Goal: Task Accomplishment & Management: Complete application form

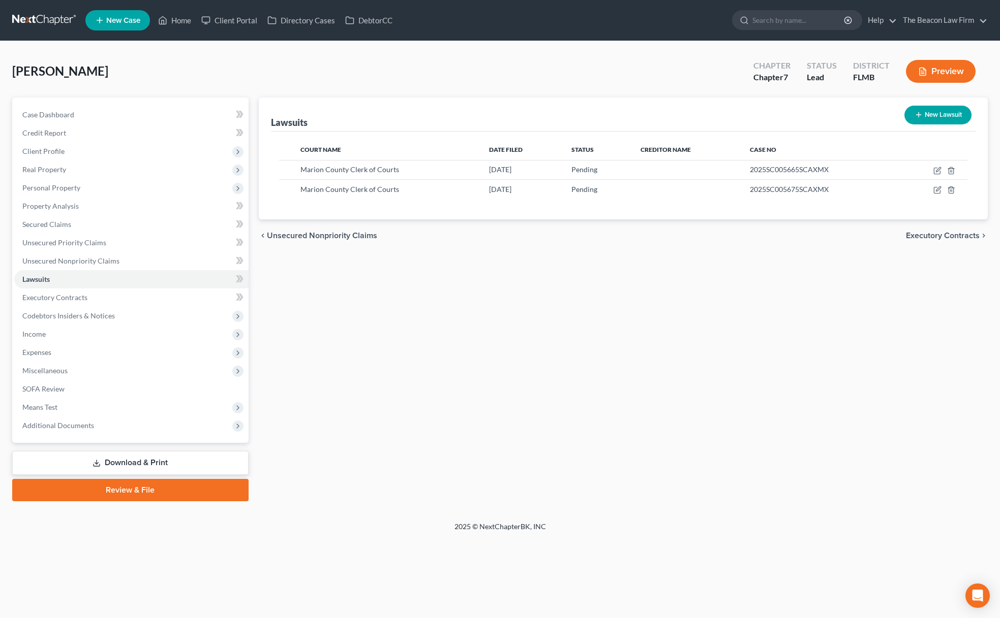
click at [51, 21] on link at bounding box center [44, 20] width 65 height 18
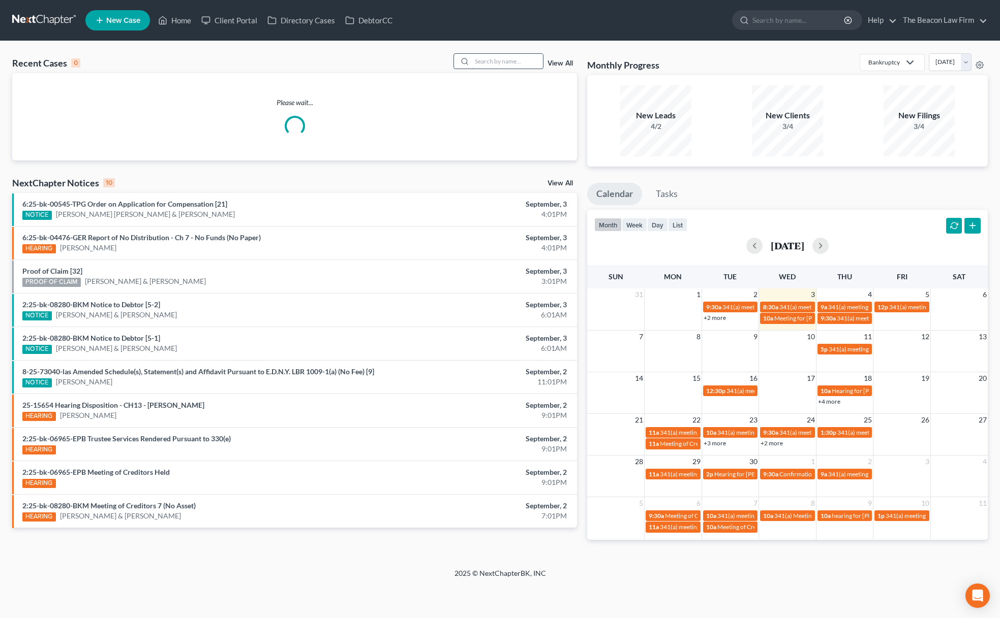
click at [517, 61] on input "search" at bounding box center [507, 61] width 71 height 15
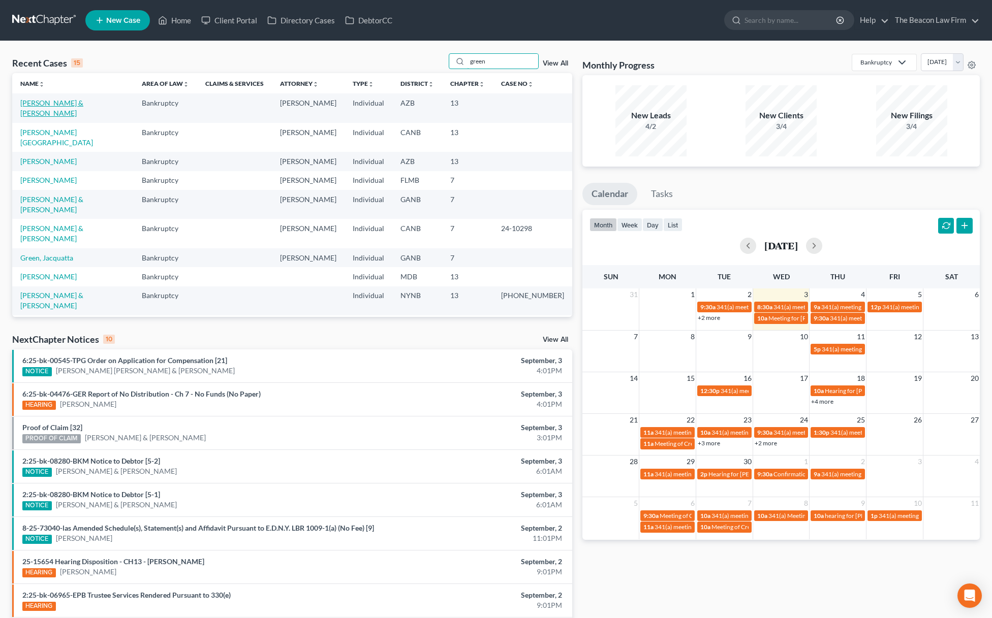
type input "green"
click at [80, 103] on link "[PERSON_NAME] & [PERSON_NAME]" at bounding box center [51, 108] width 63 height 19
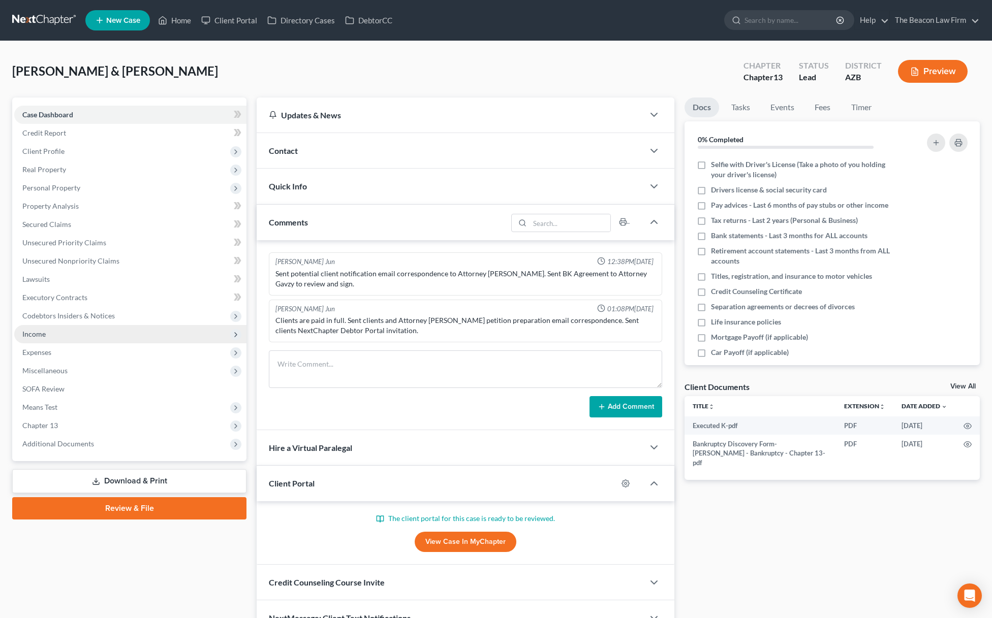
click at [85, 335] on span "Income" at bounding box center [130, 334] width 232 height 18
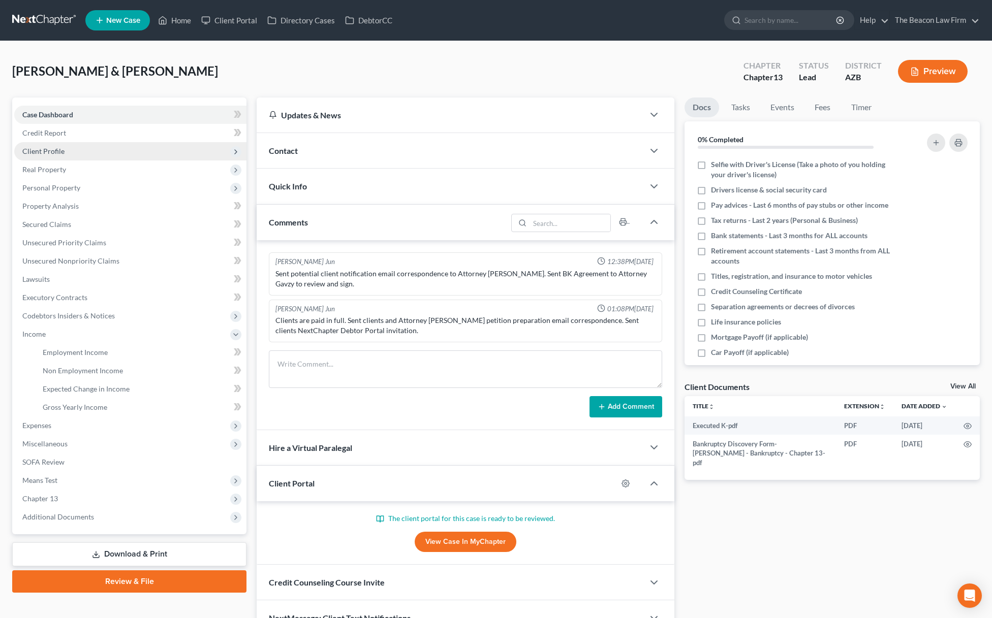
click at [48, 150] on span "Client Profile" at bounding box center [43, 151] width 42 height 9
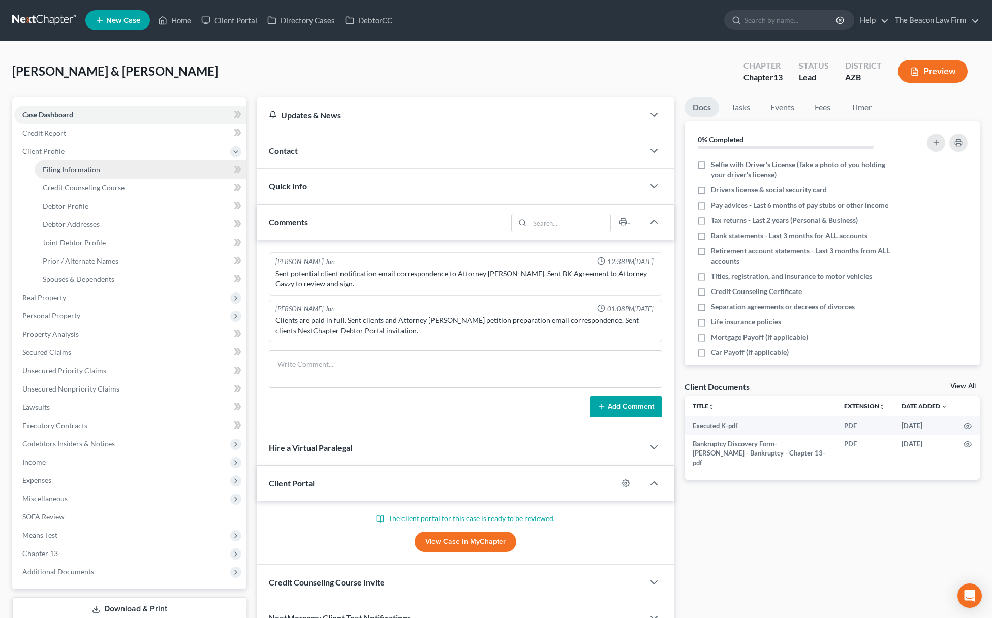
click at [52, 166] on span "Filing Information" at bounding box center [71, 169] width 57 height 9
select select "1"
select select "3"
select select "9"
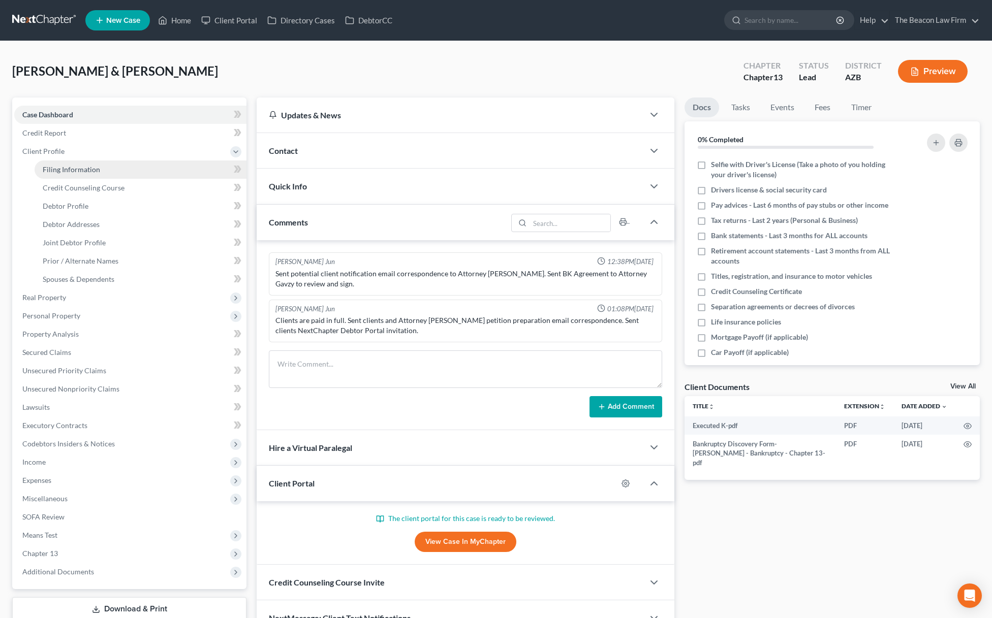
select select "3"
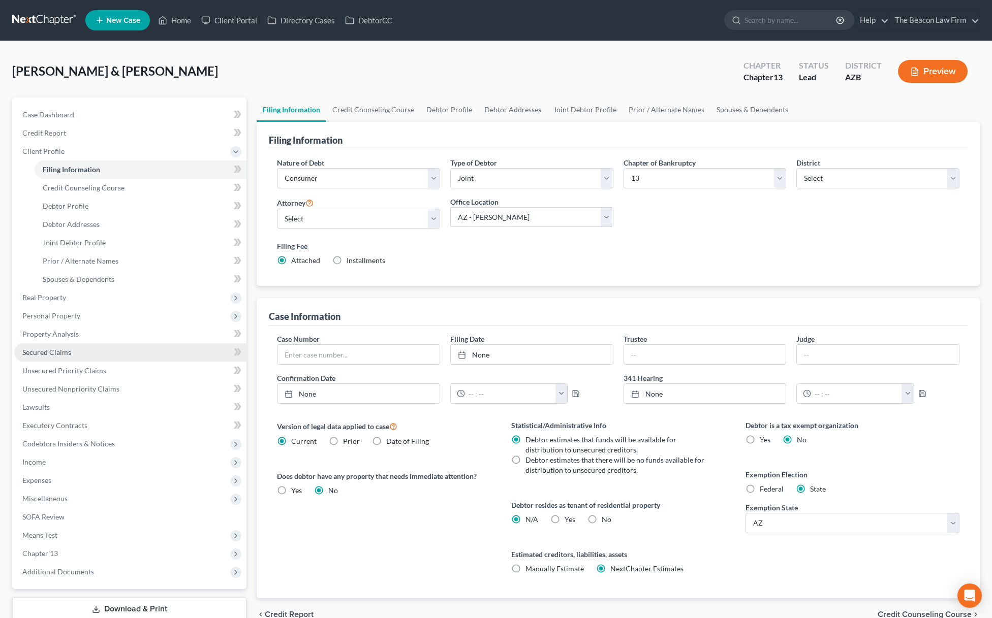
scroll to position [68, 0]
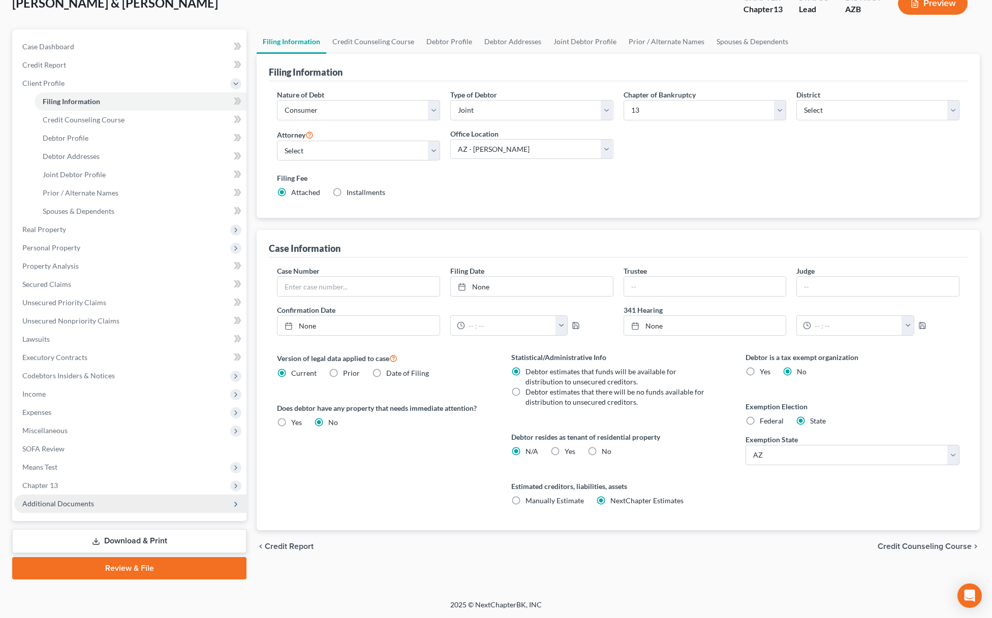
click at [67, 502] on span "Additional Documents" at bounding box center [58, 504] width 72 height 9
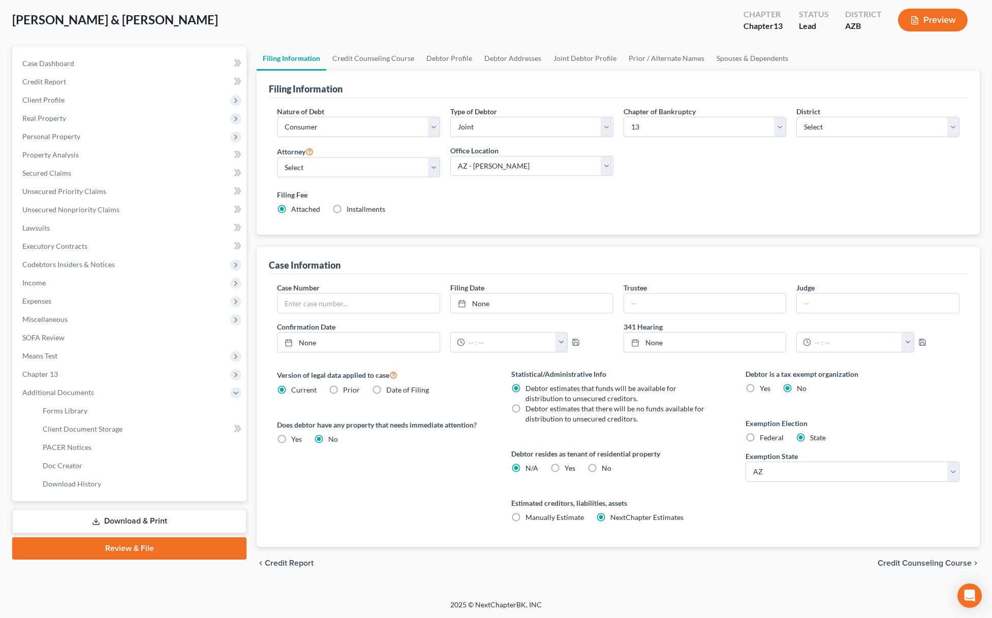
scroll to position [51, 0]
click at [81, 438] on link "Client Document Storage" at bounding box center [141, 429] width 212 height 18
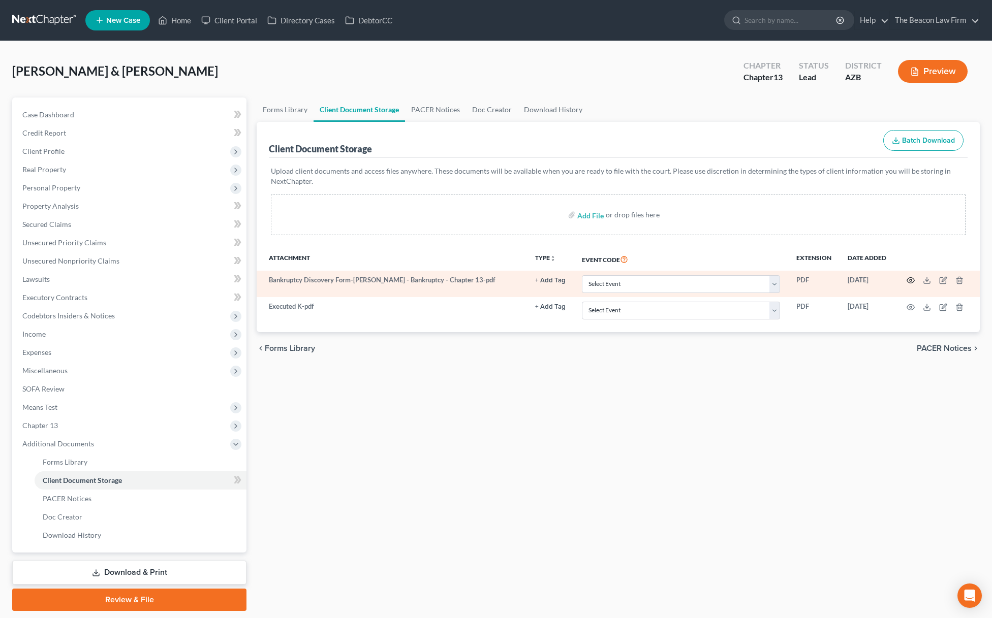
click at [913, 282] on icon "button" at bounding box center [911, 281] width 8 height 6
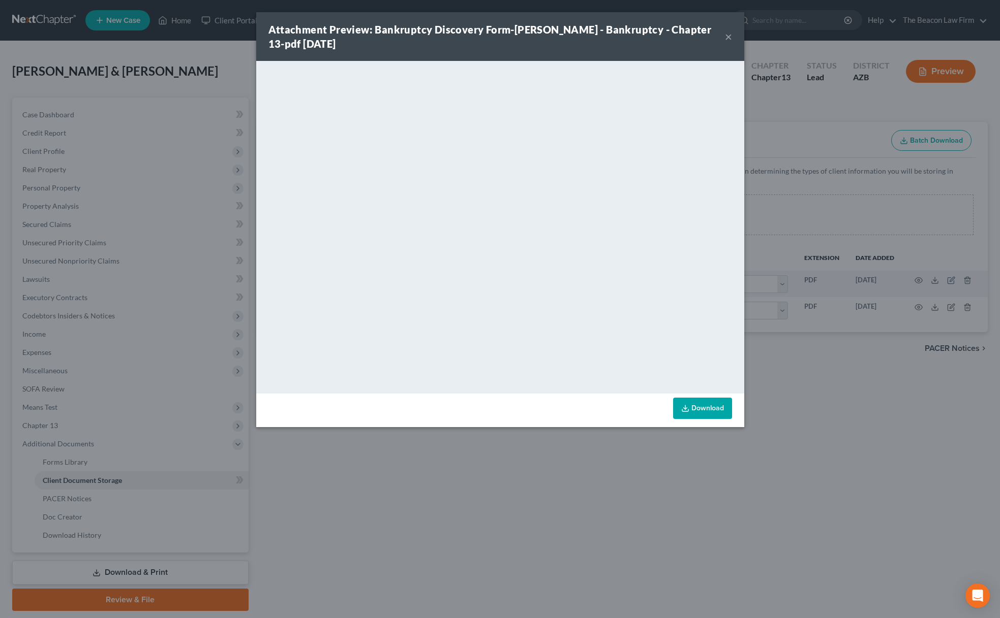
click at [728, 39] on button "×" at bounding box center [728, 36] width 7 height 12
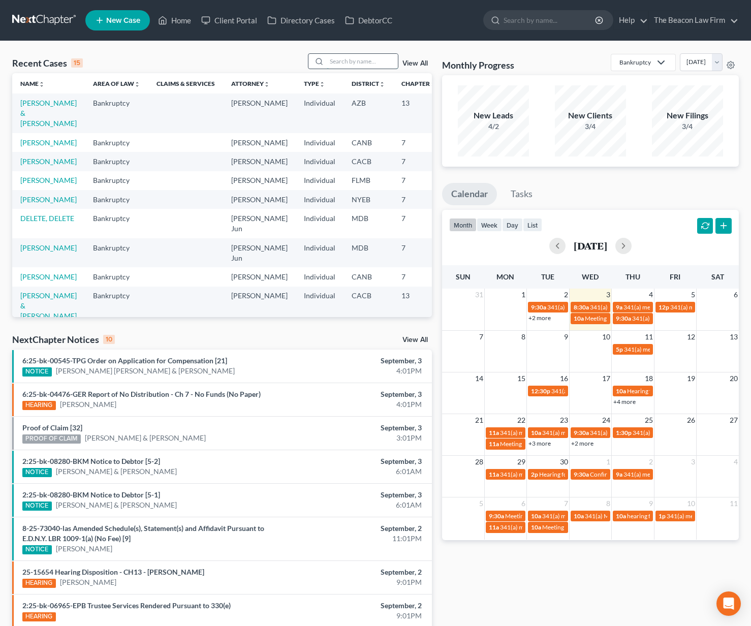
click at [347, 64] on input "search" at bounding box center [362, 61] width 71 height 15
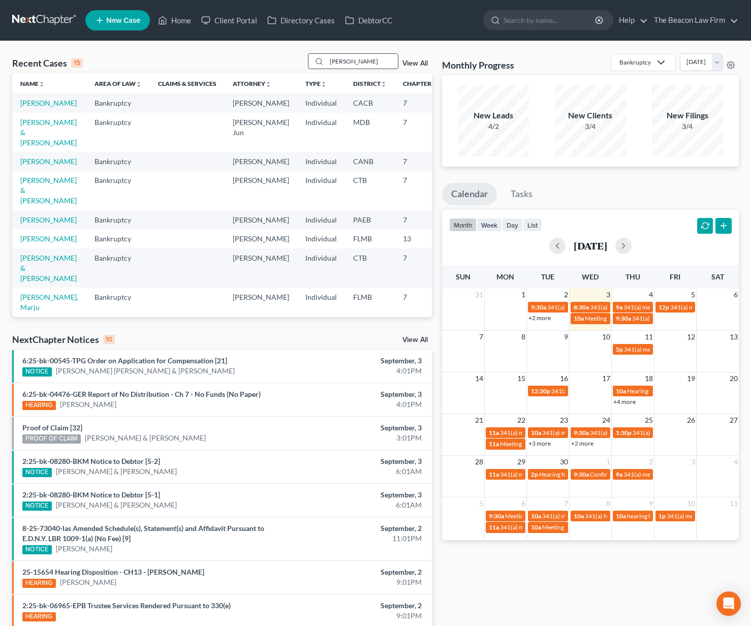
type input "Shikina"
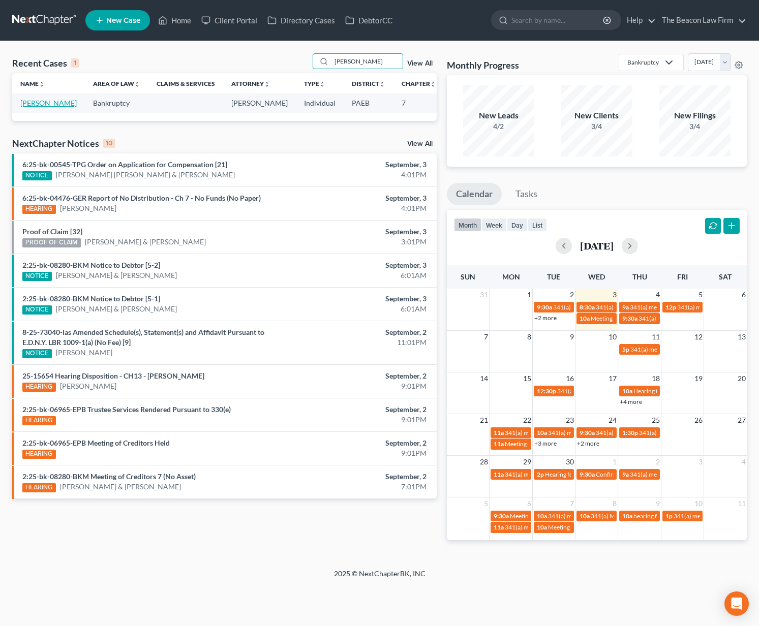
click at [32, 107] on link "[PERSON_NAME]" at bounding box center [48, 103] width 56 height 9
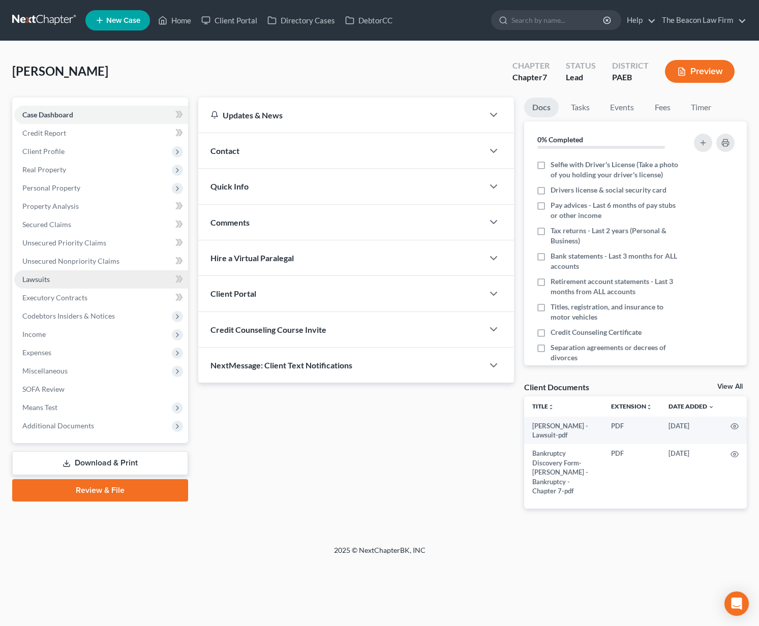
click at [78, 279] on link "Lawsuits" at bounding box center [101, 279] width 174 height 18
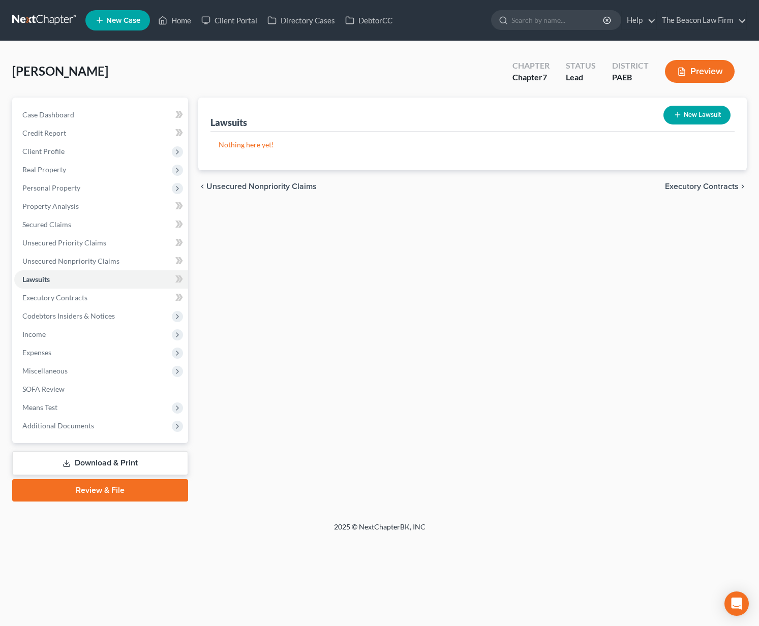
click at [690, 114] on button "New Lawsuit" at bounding box center [696, 115] width 67 height 19
select select "0"
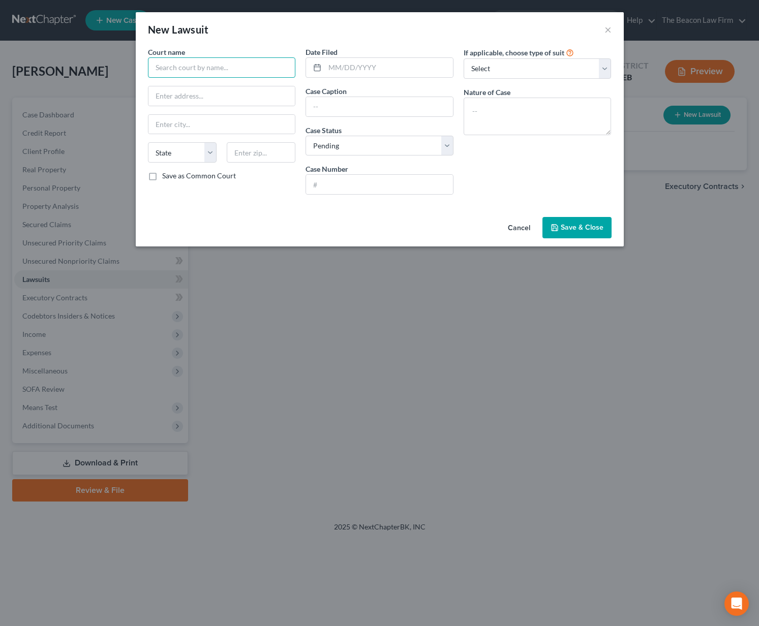
click at [222, 70] on input "text" at bounding box center [222, 67] width 148 height 20
type input "Commonwealth of Pennsylvania County of Lehigh"
click at [385, 104] on input "text" at bounding box center [379, 106] width 147 height 19
paste input "MJ-31102-CV-0000194-2025"
type input "MJ-31102-CV-0000194-2025"
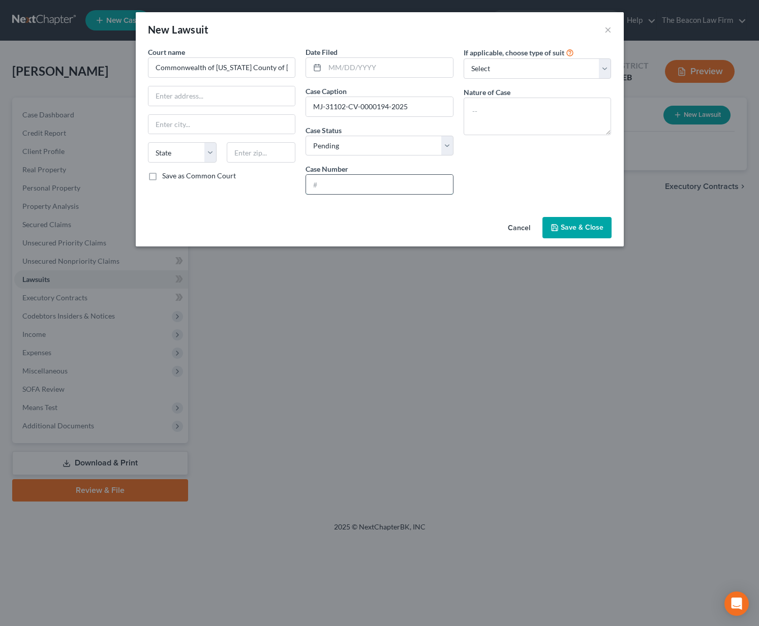
click at [370, 183] on input "text" at bounding box center [379, 184] width 147 height 19
paste input "MJ-31102-CV-0000194-2025"
type input "MJ-31102-CV-0000194-2025"
drag, startPoint x: 419, startPoint y: 106, endPoint x: 258, endPoint y: 95, distance: 161.0
click at [258, 95] on div "Court name * Commonwealth of Pennsylvania County of Lehigh State AL AK AR AZ CA…" at bounding box center [380, 125] width 474 height 156
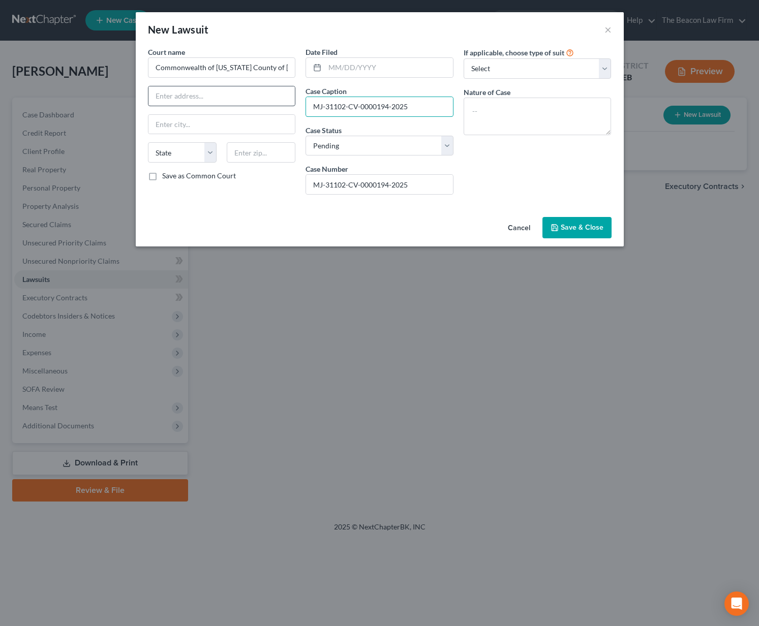
paste input "Capital One, N.A. Successor by Merger to Discover Bank v. Shikina Middleton"
type input "Capital One, N.A. Successor by Merger to Discover Bank v. Shikina Middleton"
click at [370, 65] on input "text" at bounding box center [389, 67] width 128 height 19
type input "07/24/2025"
click at [584, 229] on span "Save & Close" at bounding box center [581, 227] width 43 height 9
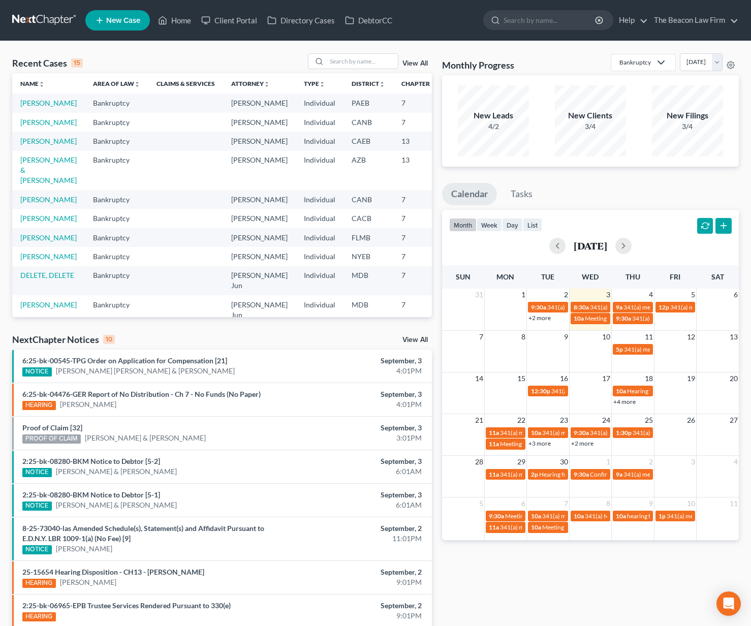
click at [378, 52] on div "Recent Cases 15 View All Name unfold_more expand_more expand_less Area of Law u…" at bounding box center [375, 382] width 751 height 682
click at [374, 61] on input "search" at bounding box center [362, 61] width 71 height 15
type input "fager"
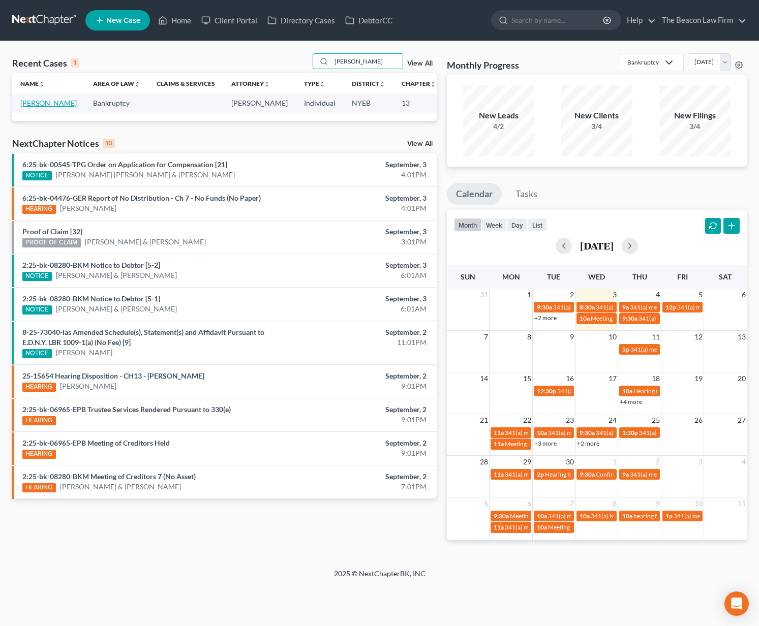
click at [33, 107] on link "[PERSON_NAME]" at bounding box center [48, 103] width 56 height 9
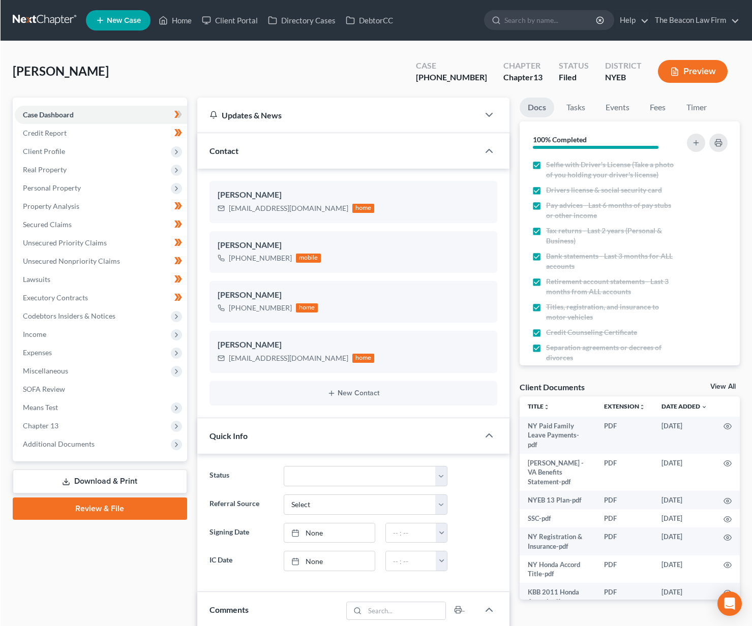
scroll to position [254, 0]
drag, startPoint x: 490, startPoint y: 74, endPoint x: 442, endPoint y: 76, distance: 47.8
click at [442, 76] on div "Case 8-24-72647" at bounding box center [451, 72] width 87 height 30
copy div "[PHONE_NUMBER]"
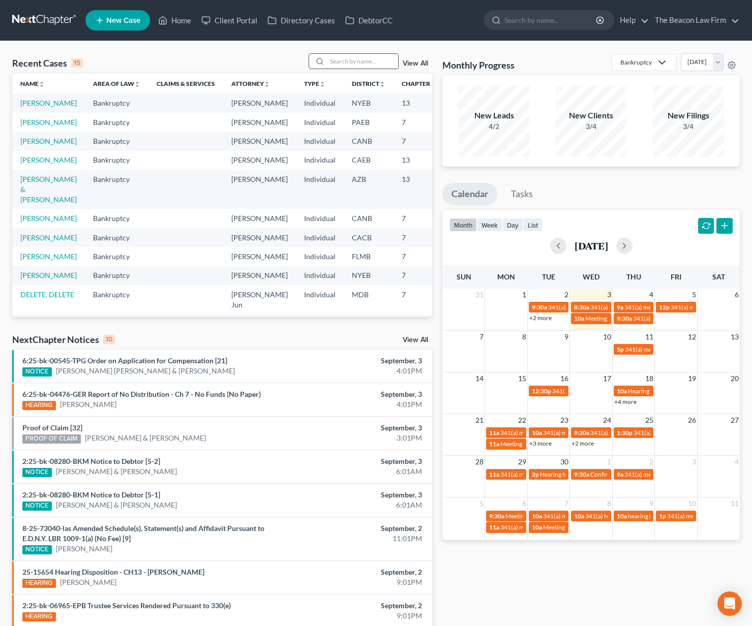
click at [353, 58] on input "search" at bounding box center [362, 61] width 71 height 15
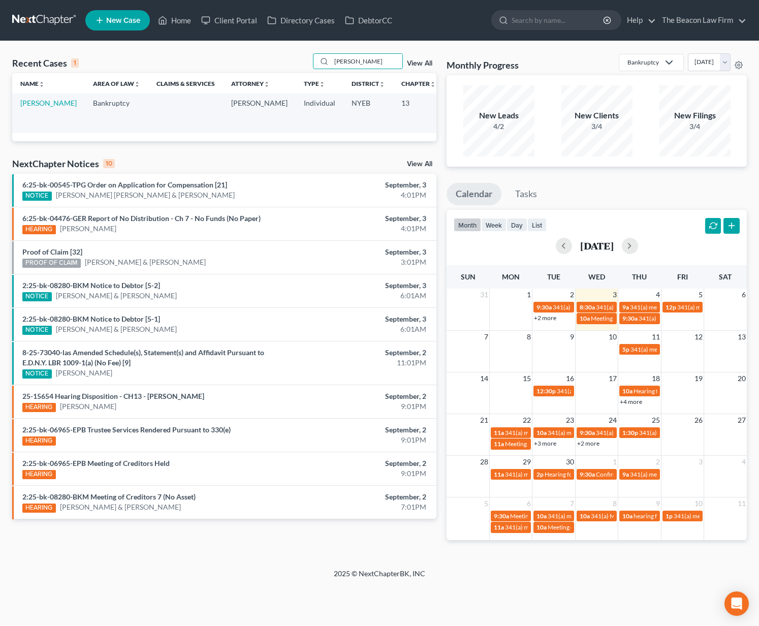
type input "[PERSON_NAME]"
drag, startPoint x: 2, startPoint y: 97, endPoint x: 41, endPoint y: 104, distance: 40.3
click at [41, 103] on link "[PERSON_NAME]" at bounding box center [48, 103] width 56 height 9
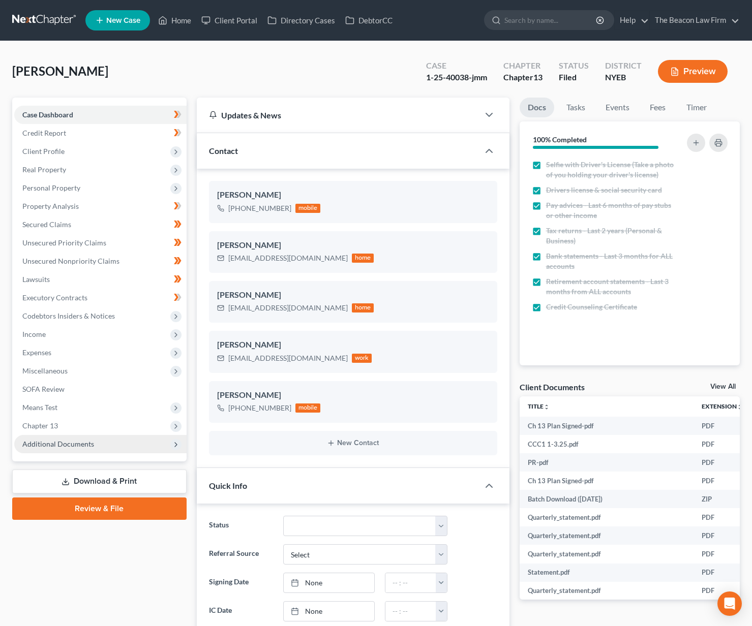
click at [110, 452] on span "Additional Documents" at bounding box center [100, 444] width 172 height 18
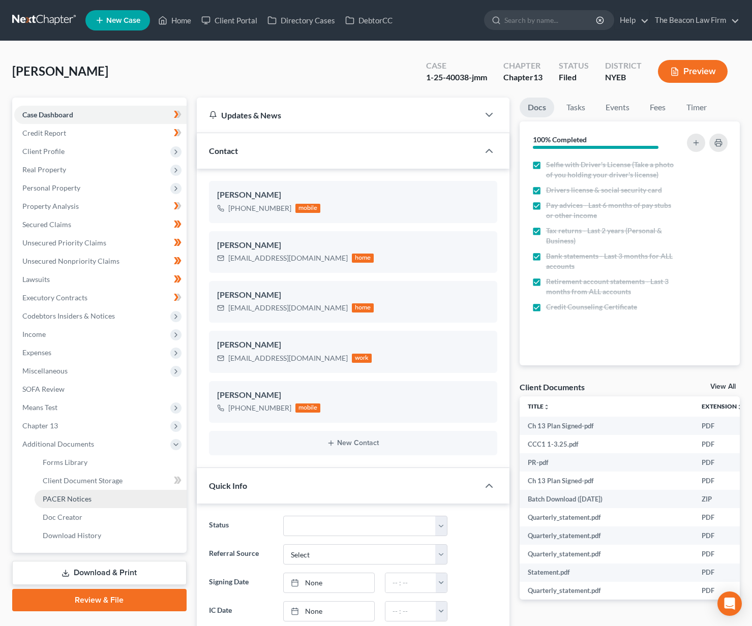
drag, startPoint x: 97, startPoint y: 502, endPoint x: 107, endPoint y: 503, distance: 10.2
click at [97, 502] on link "PACER Notices" at bounding box center [111, 499] width 152 height 18
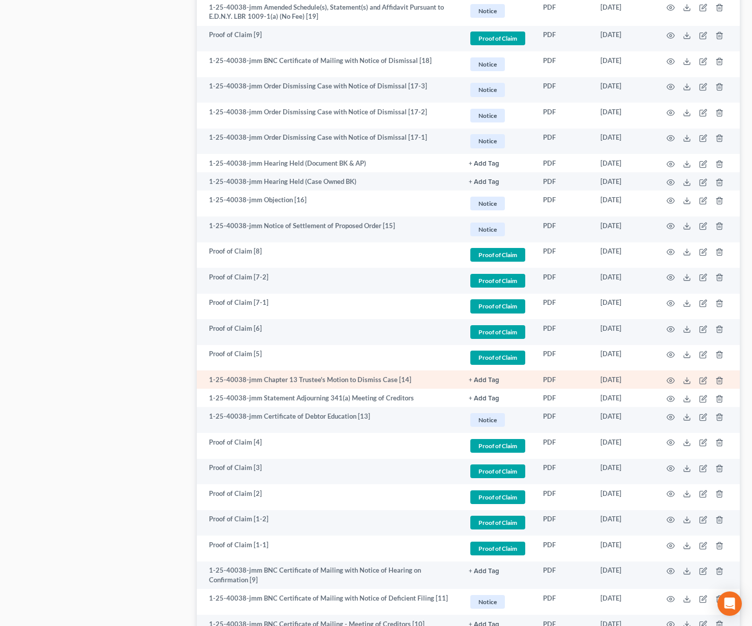
scroll to position [676, 0]
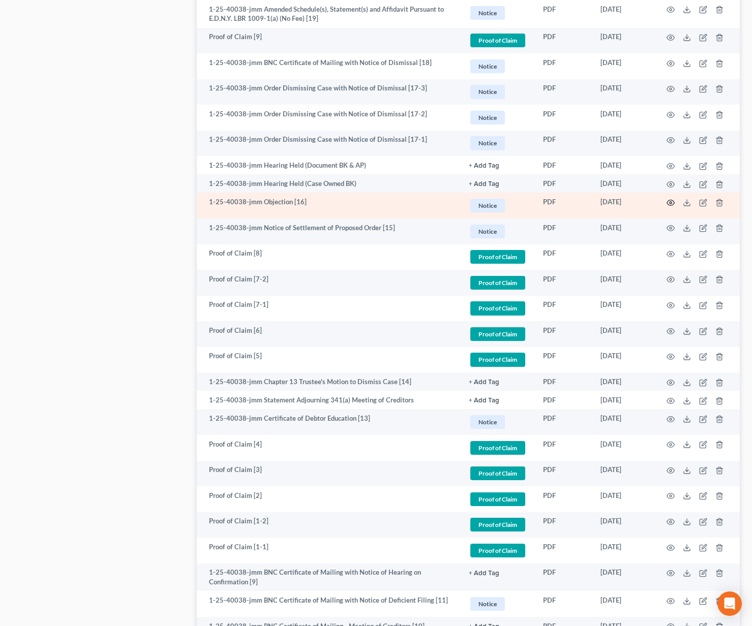
click at [668, 201] on icon "button" at bounding box center [670, 203] width 8 height 8
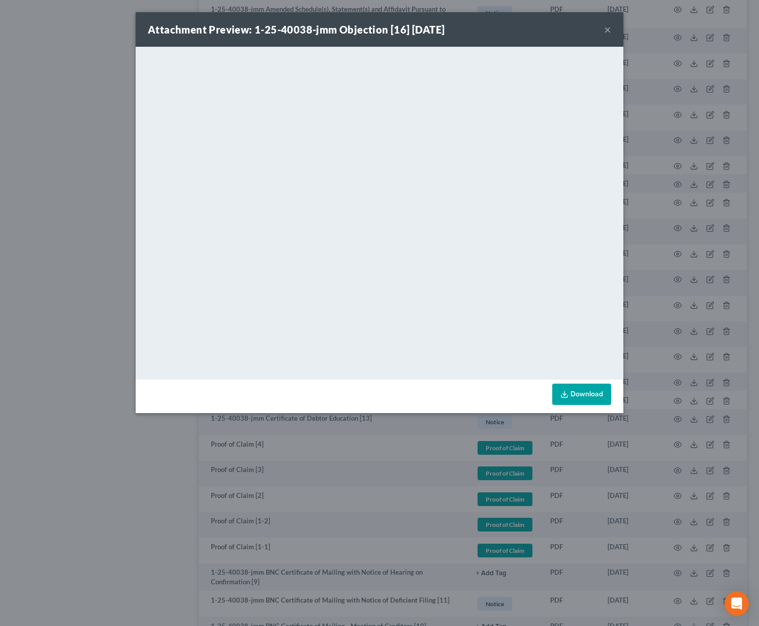
drag, startPoint x: 605, startPoint y: 32, endPoint x: 586, endPoint y: 40, distance: 20.2
click at [605, 32] on button "×" at bounding box center [607, 29] width 7 height 12
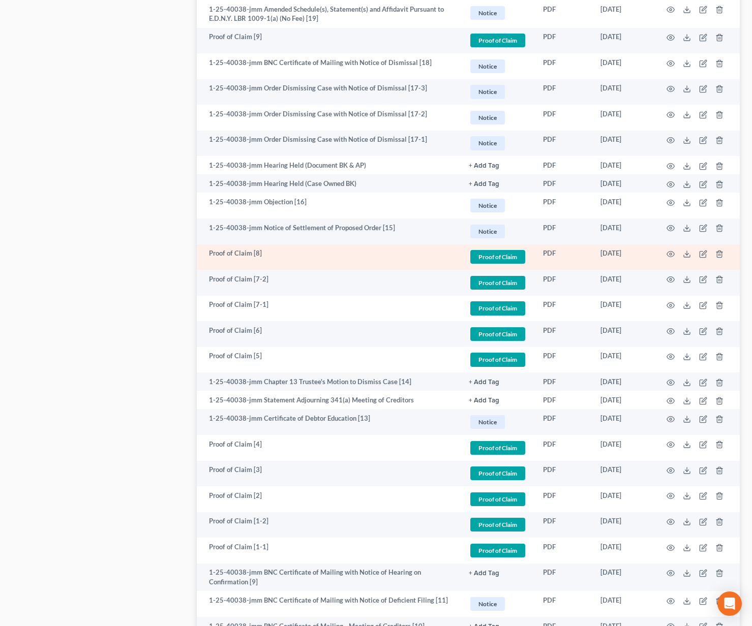
scroll to position [821, 0]
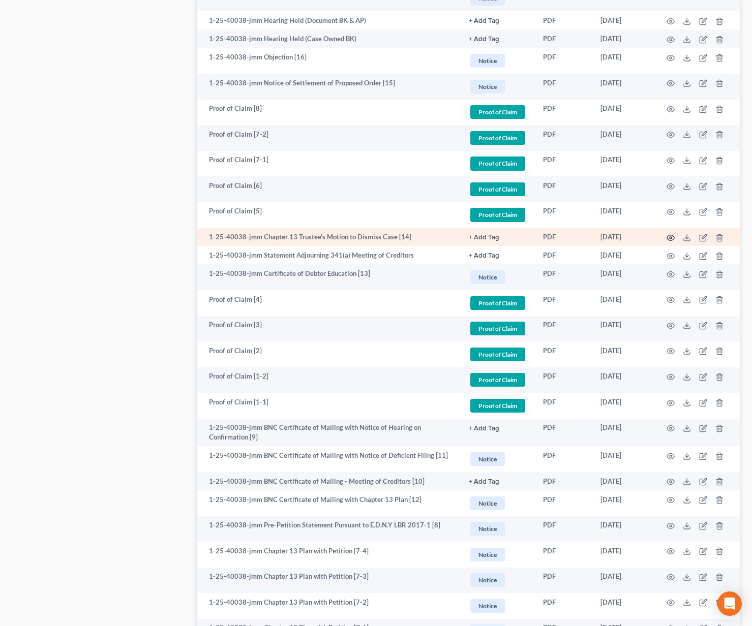
click at [668, 234] on icon "button" at bounding box center [670, 238] width 8 height 8
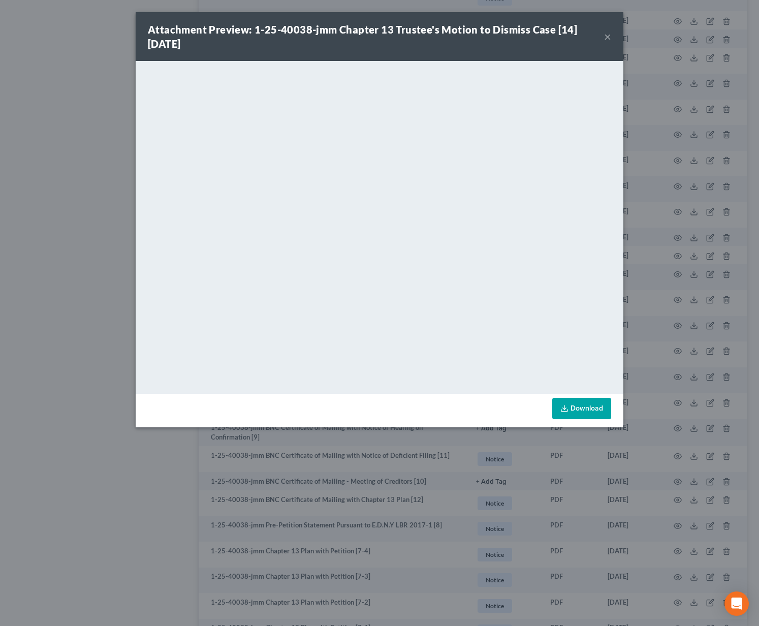
click at [606, 37] on button "×" at bounding box center [607, 36] width 7 height 12
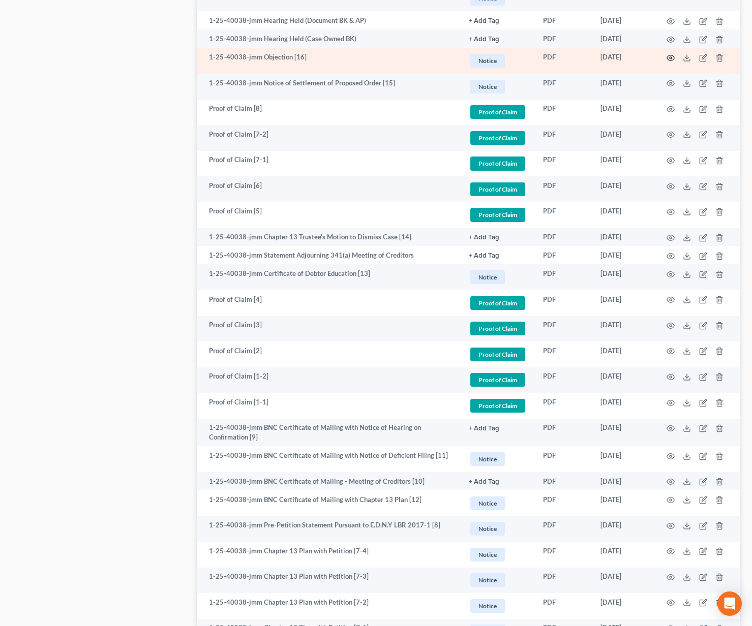
click at [671, 57] on icon "button" at bounding box center [670, 58] width 8 height 8
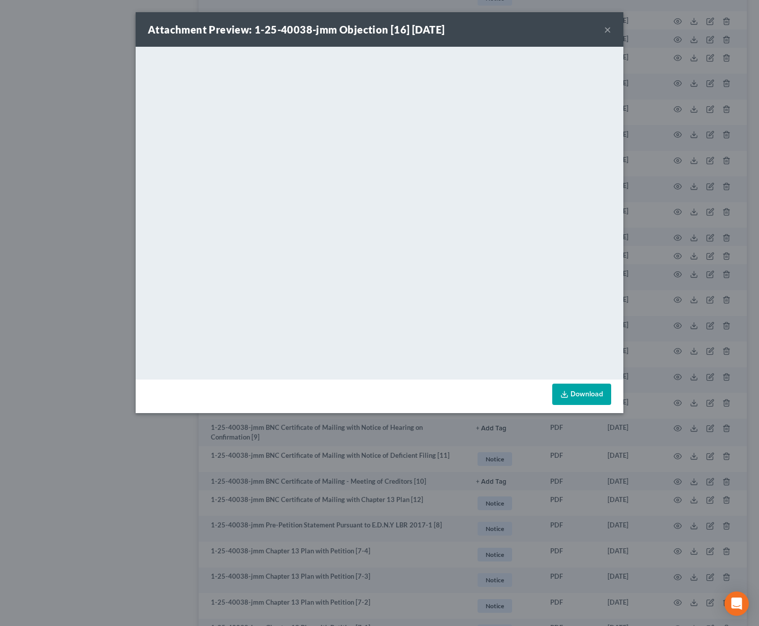
click at [608, 32] on button "×" at bounding box center [607, 29] width 7 height 12
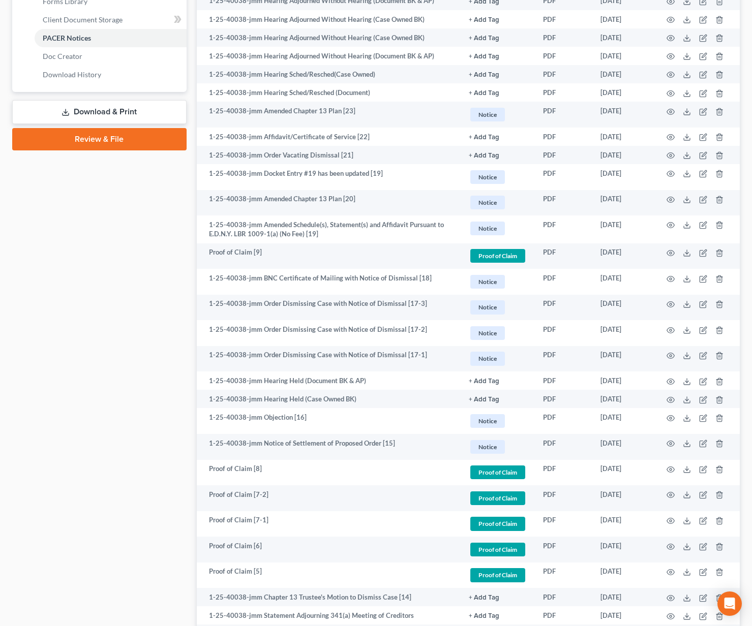
scroll to position [0, 0]
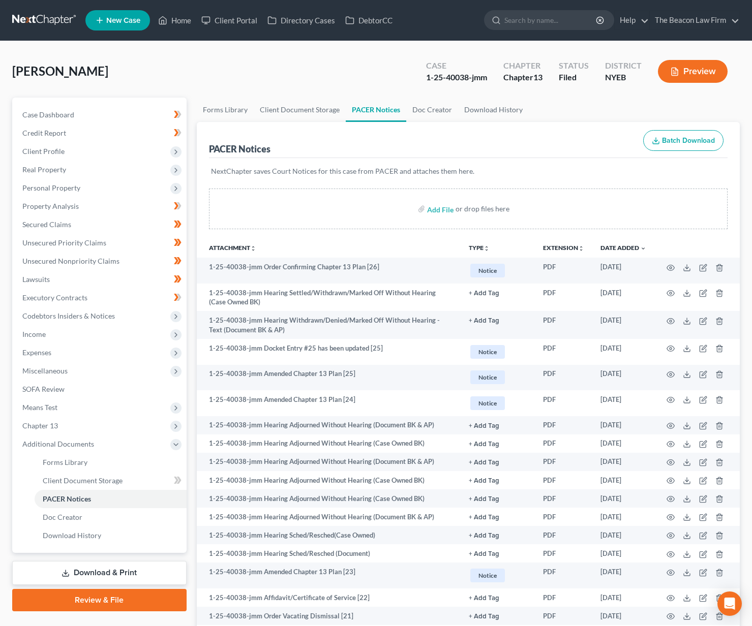
click at [34, 20] on link at bounding box center [44, 20] width 65 height 18
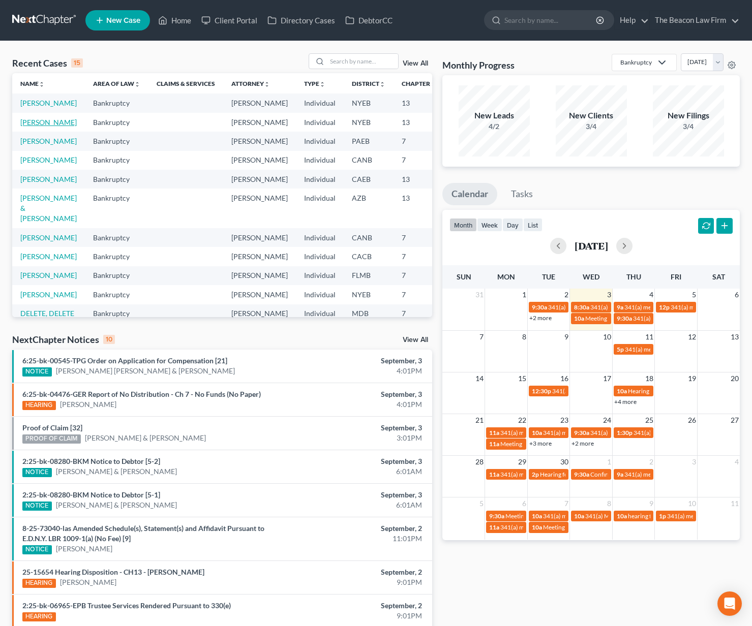
click at [42, 127] on link "[PERSON_NAME]" at bounding box center [48, 122] width 56 height 9
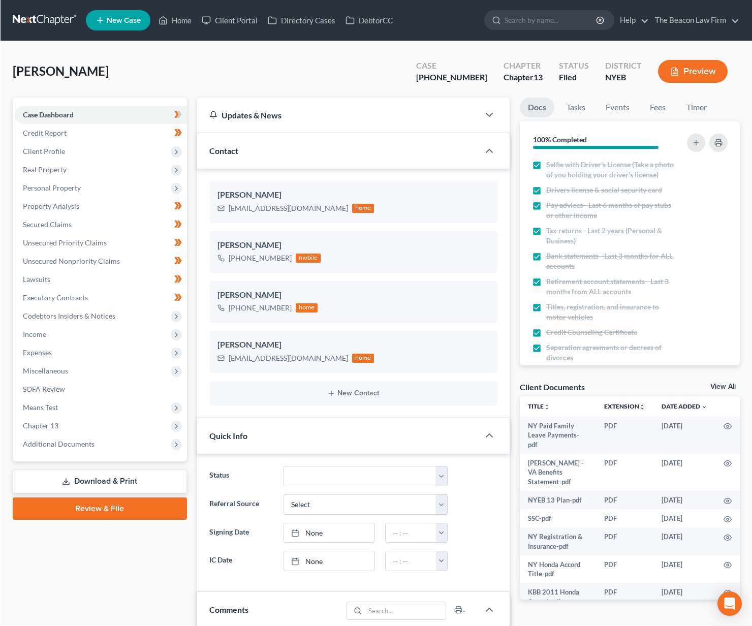
scroll to position [254, 0]
drag, startPoint x: 489, startPoint y: 77, endPoint x: 453, endPoint y: 75, distance: 36.7
click at [453, 75] on div "Case [PHONE_NUMBER]" at bounding box center [451, 72] width 87 height 30
copy div "24-72647"
click at [94, 452] on span "Additional Documents" at bounding box center [100, 444] width 172 height 18
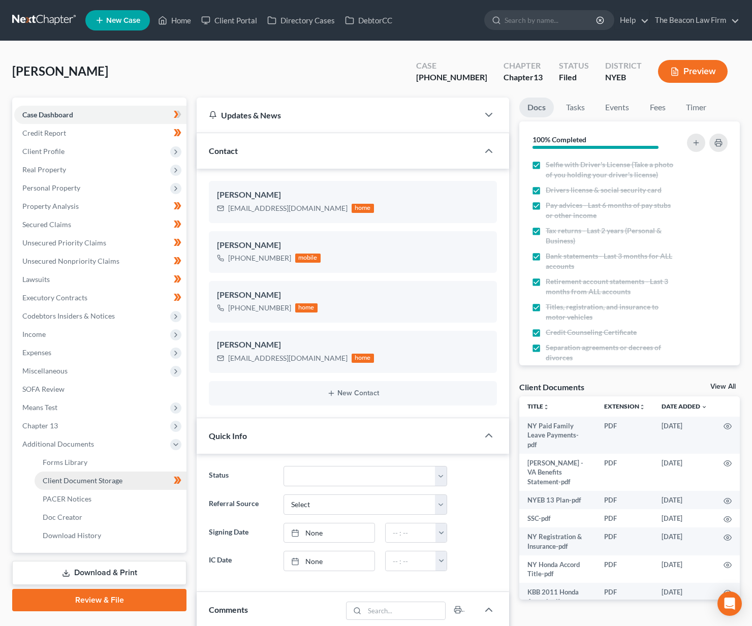
click at [95, 477] on span "Client Document Storage" at bounding box center [83, 480] width 80 height 9
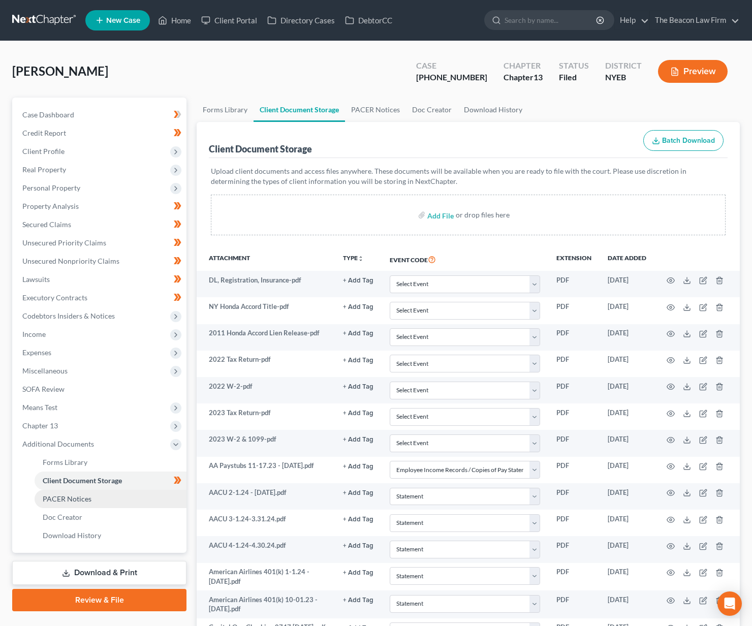
click at [101, 493] on link "PACER Notices" at bounding box center [111, 499] width 152 height 18
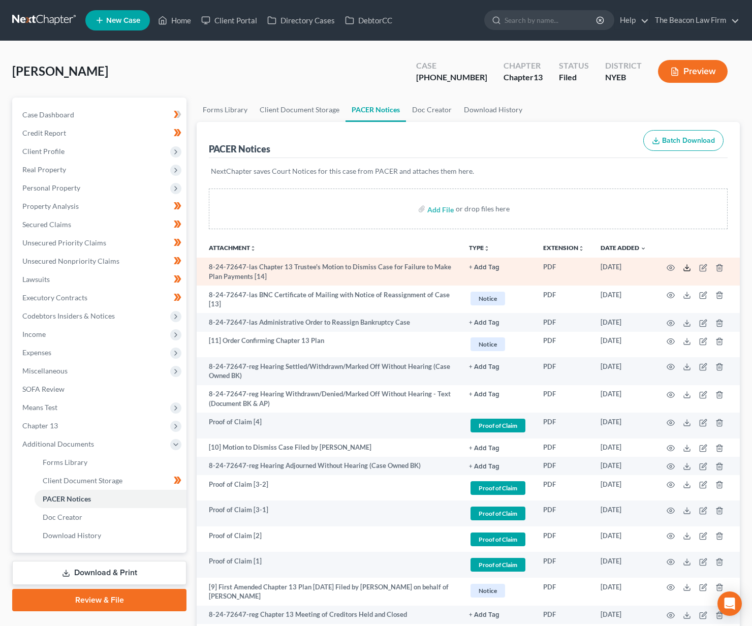
click at [686, 268] on icon at bounding box center [687, 268] width 8 height 8
